Goal: Navigation & Orientation: Find specific page/section

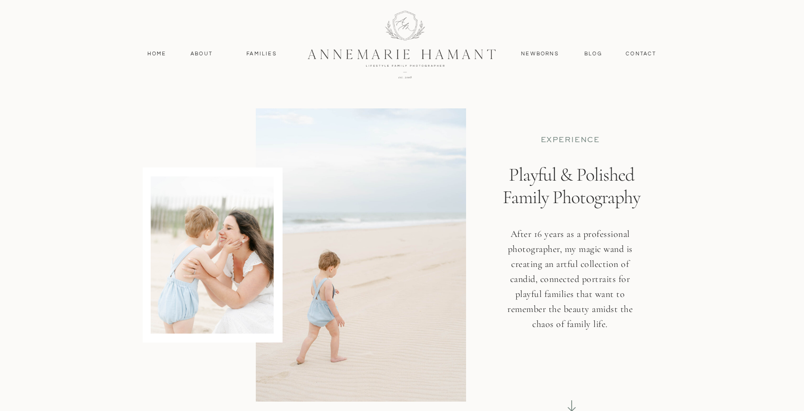
scroll to position [3559, 0]
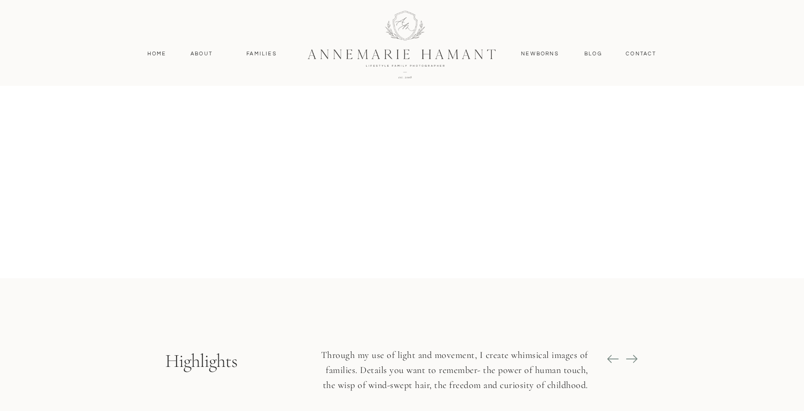
scroll to position [831, 0]
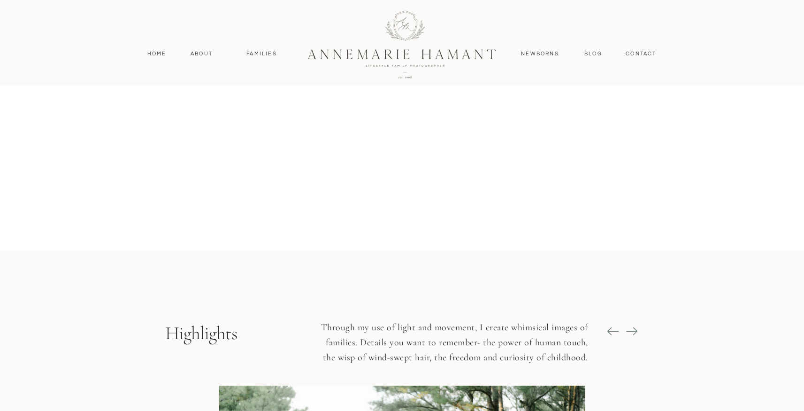
click at [632, 329] on icon at bounding box center [631, 331] width 13 height 13
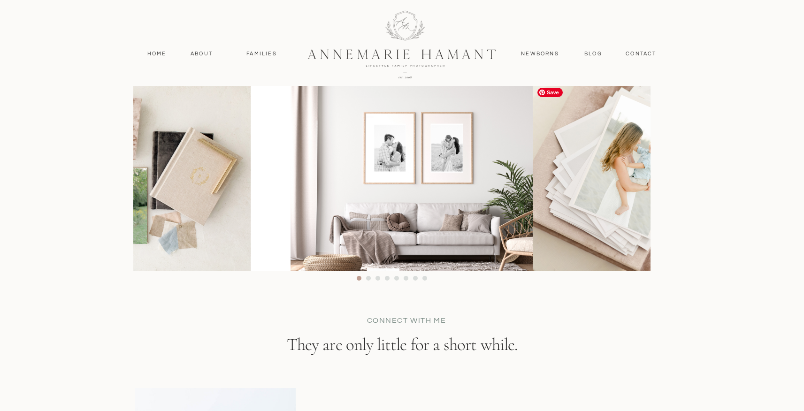
scroll to position [5206, 0]
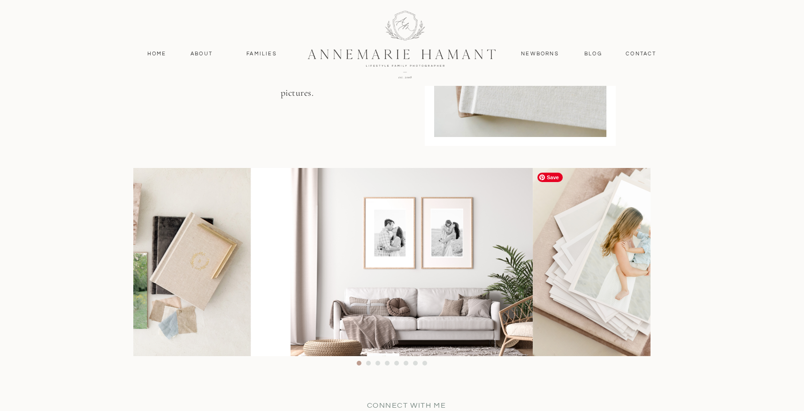
click at [617, 275] on img at bounding box center [673, 262] width 282 height 188
click at [368, 364] on li "Page dot 2" at bounding box center [368, 363] width 5 height 5
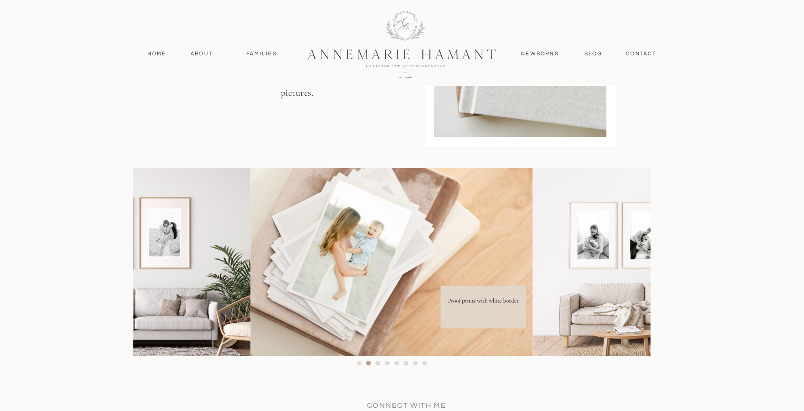
click at [376, 362] on li "Page dot 3" at bounding box center [377, 363] width 5 height 5
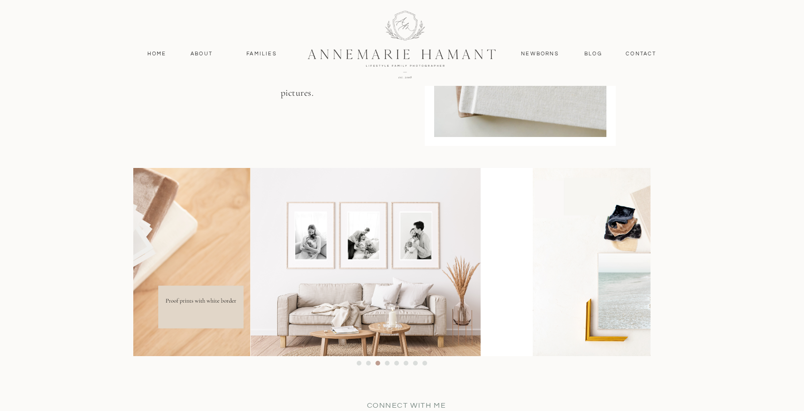
click at [387, 362] on li "Page dot 4" at bounding box center [387, 363] width 5 height 5
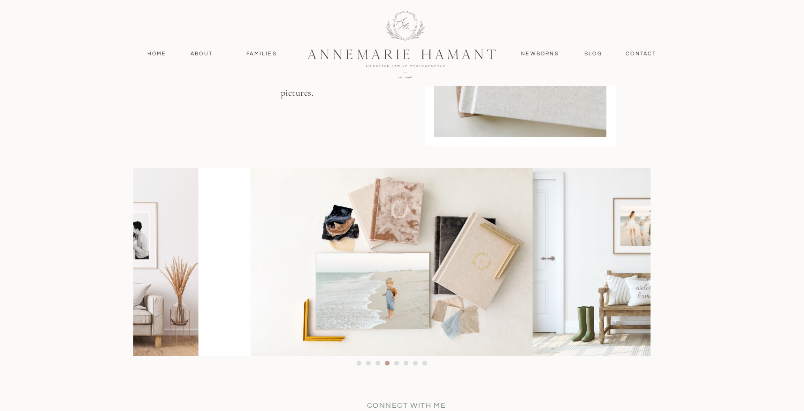
click at [397, 364] on li "Page dot 5" at bounding box center [396, 363] width 5 height 5
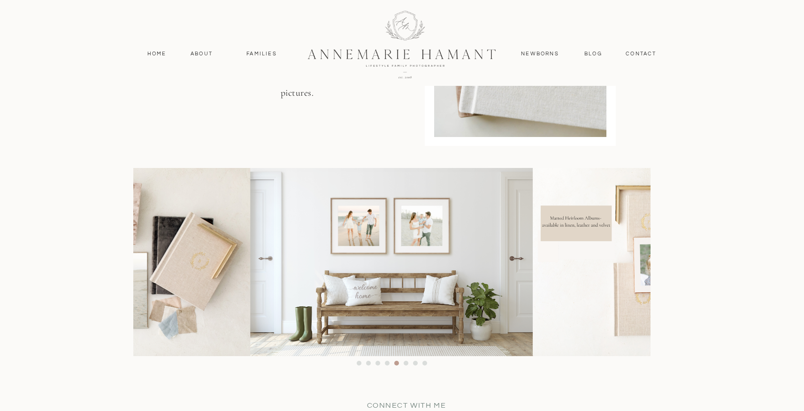
click at [404, 364] on li "Page dot 6" at bounding box center [405, 363] width 5 height 5
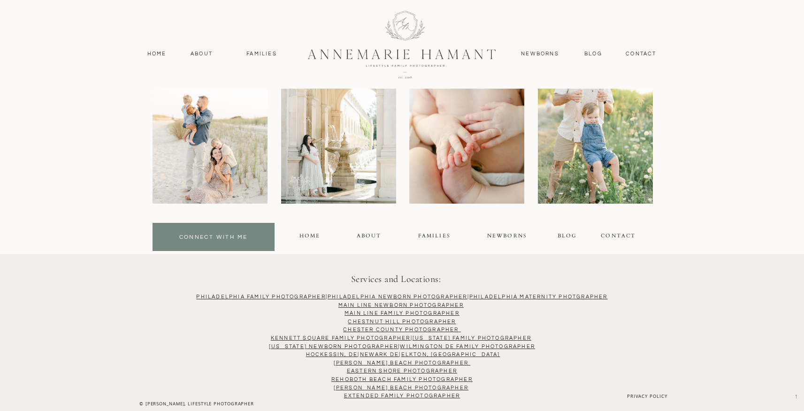
scroll to position [6068, 0]
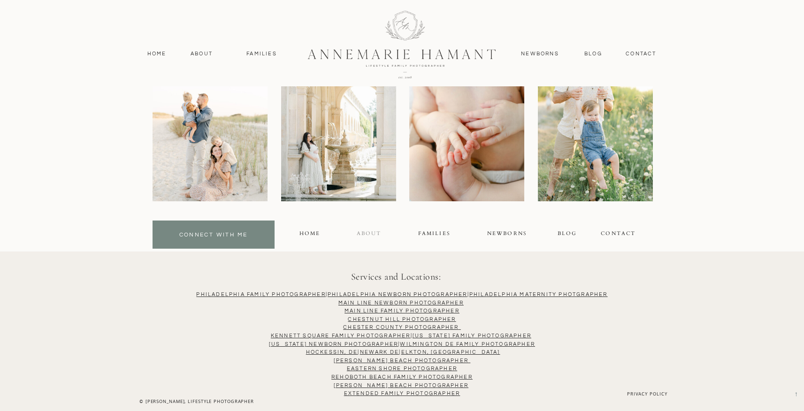
click at [365, 232] on div "About" at bounding box center [369, 234] width 24 height 11
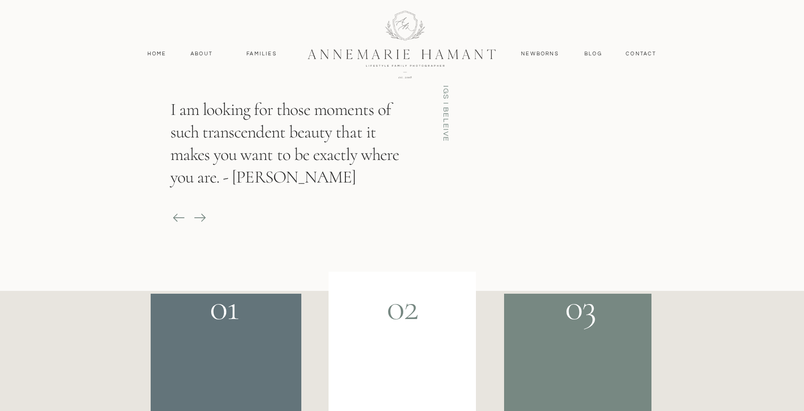
scroll to position [1460, 0]
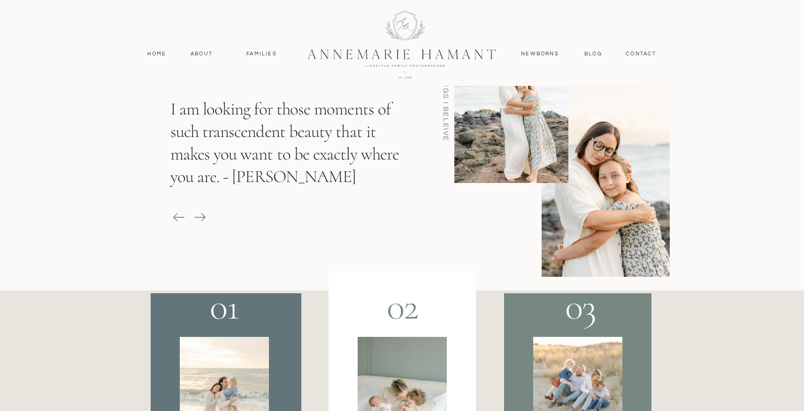
click at [198, 215] on icon at bounding box center [199, 217] width 13 height 13
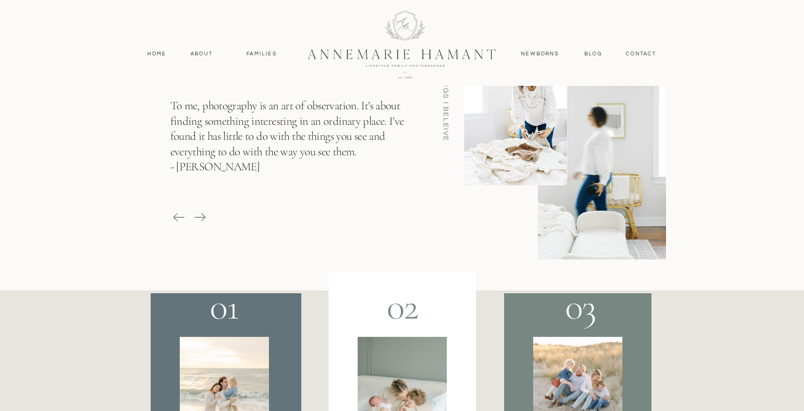
click at [198, 215] on icon at bounding box center [199, 217] width 13 height 13
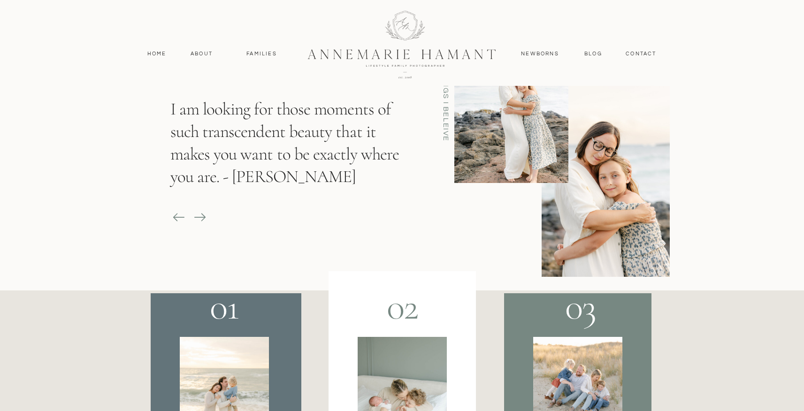
click at [198, 215] on icon at bounding box center [199, 217] width 13 height 13
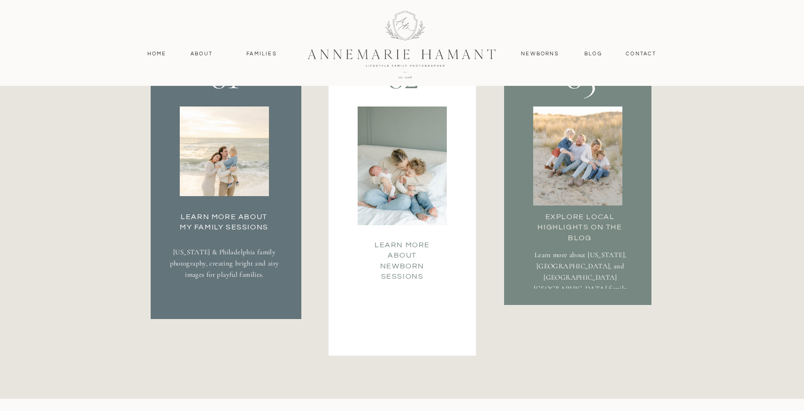
scroll to position [1699, 0]
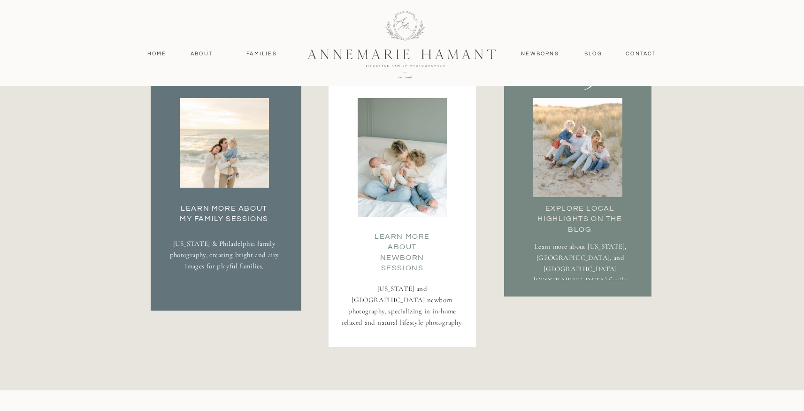
click at [419, 246] on h3 "Learn more about Newborn Sessions" at bounding box center [402, 240] width 67 height 19
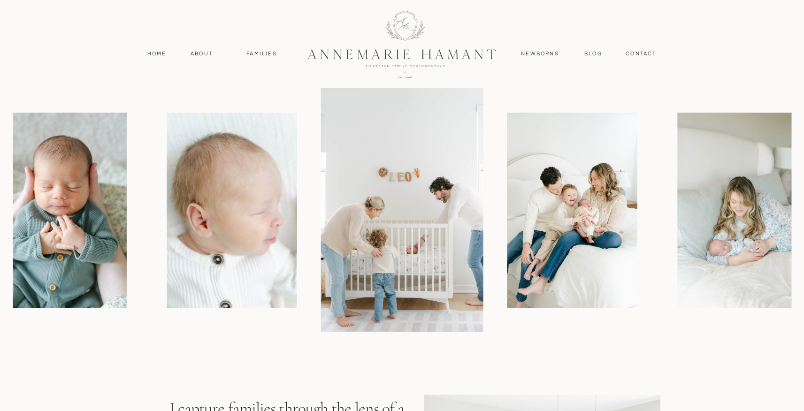
scroll to position [640, 0]
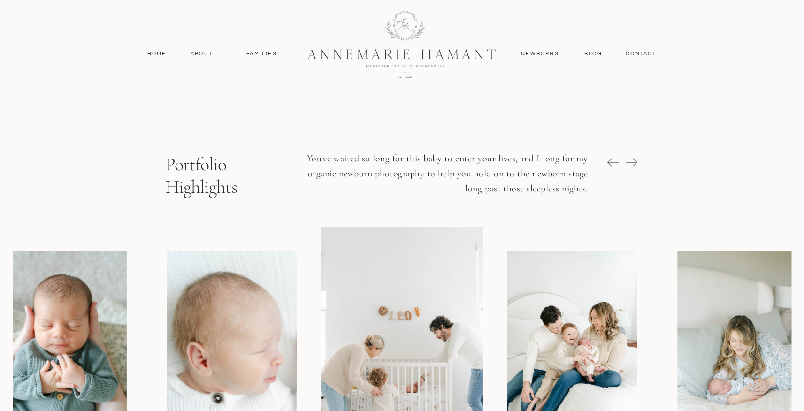
click at [634, 160] on icon at bounding box center [634, 162] width 4 height 8
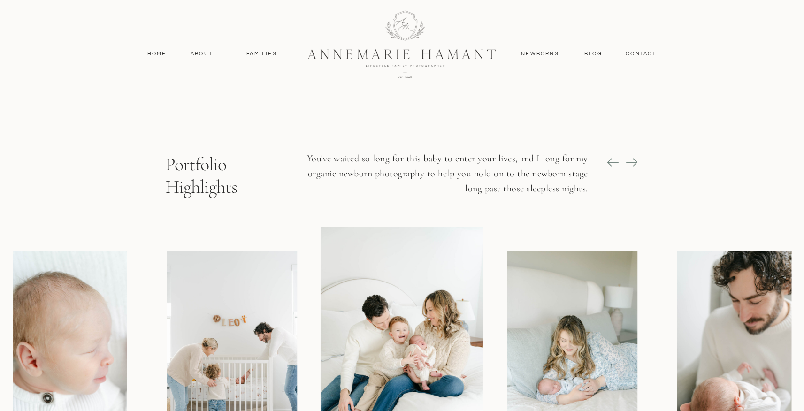
click at [634, 160] on icon at bounding box center [634, 162] width 4 height 8
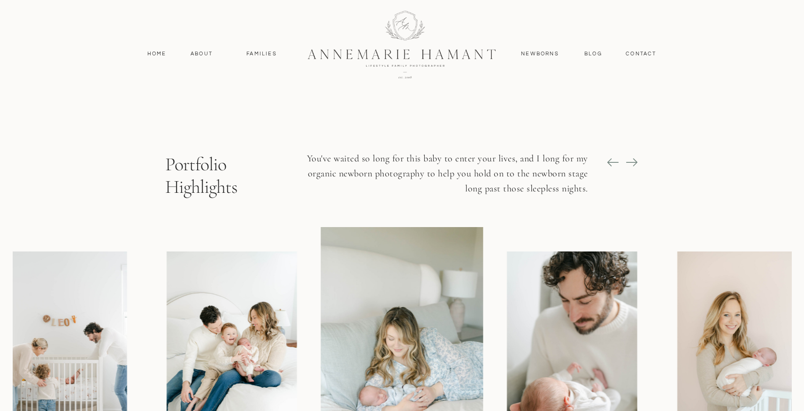
click at [634, 160] on icon at bounding box center [634, 162] width 4 height 8
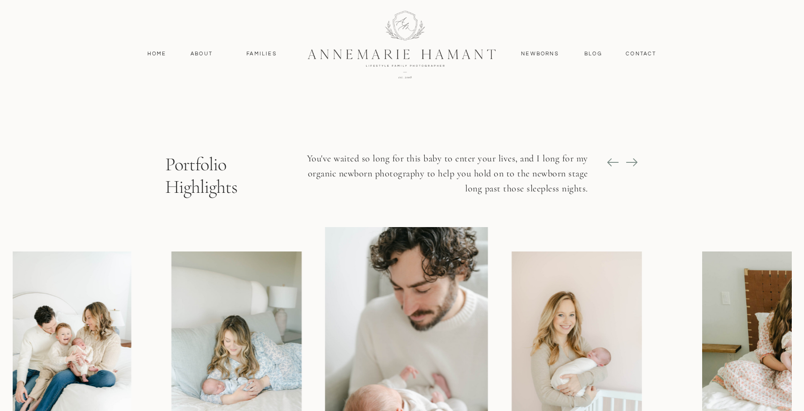
click at [634, 160] on icon at bounding box center [634, 162] width 4 height 8
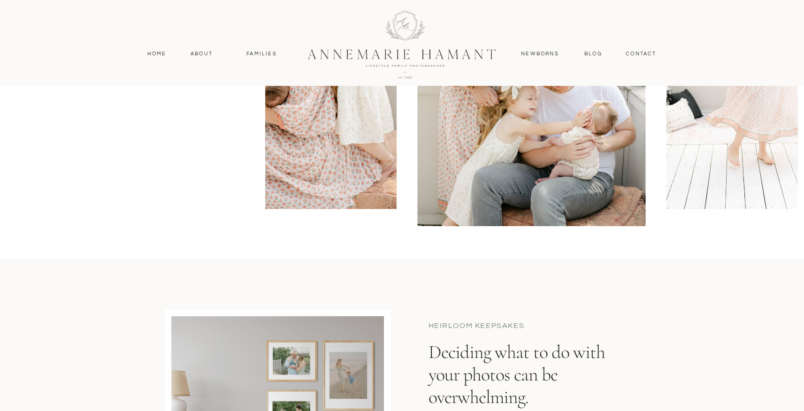
scroll to position [3961, 0]
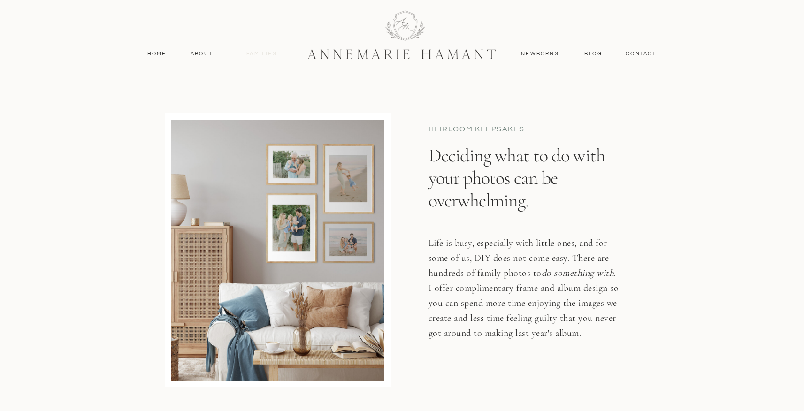
click at [258, 54] on nav "Families" at bounding box center [262, 54] width 42 height 8
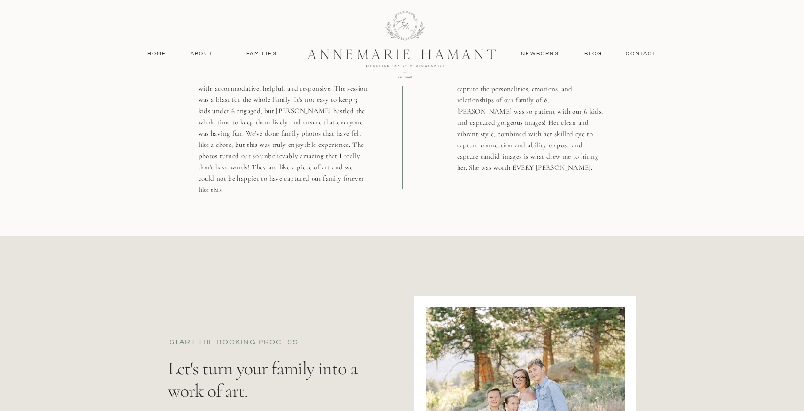
scroll to position [4344, 0]
